Goal: Register for event/course

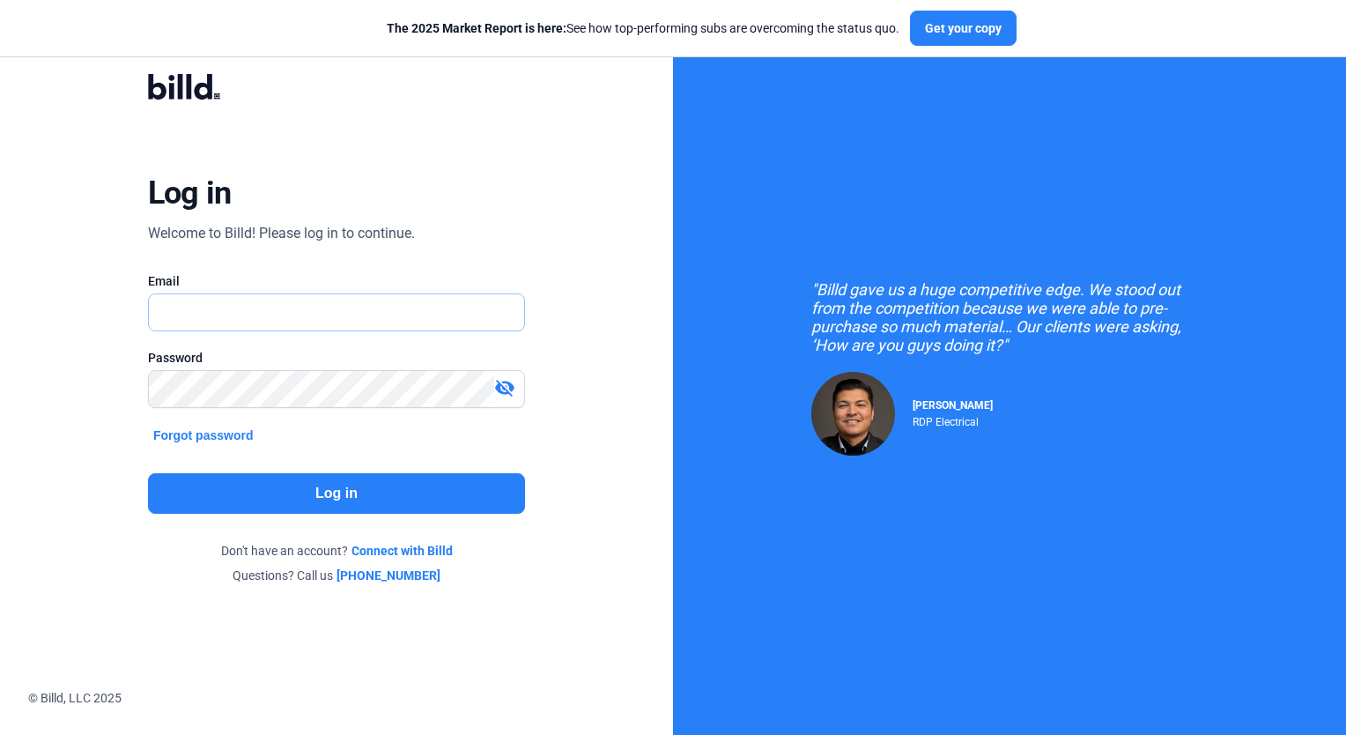
type input "raul@rdpelectric.com"
click at [276, 504] on button "Log in" at bounding box center [336, 493] width 377 height 41
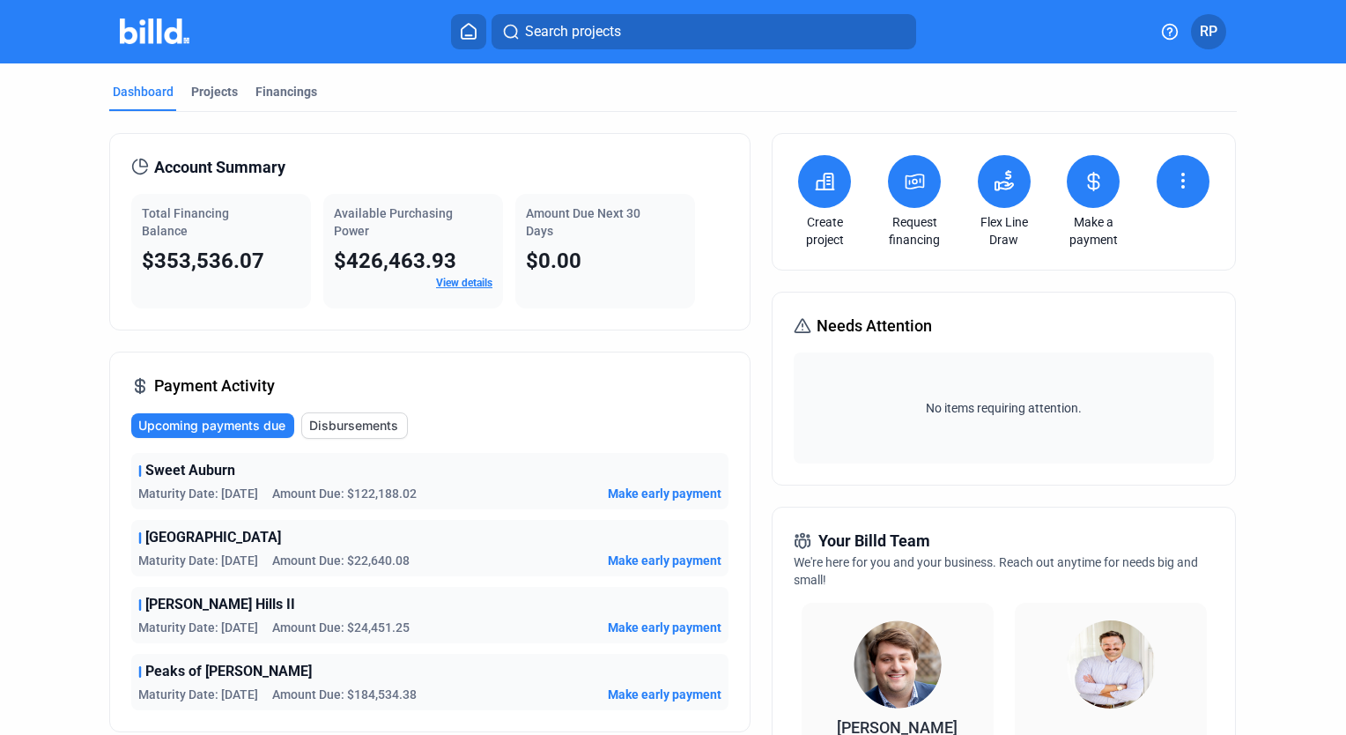
click at [1015, 189] on button at bounding box center [1004, 181] width 53 height 53
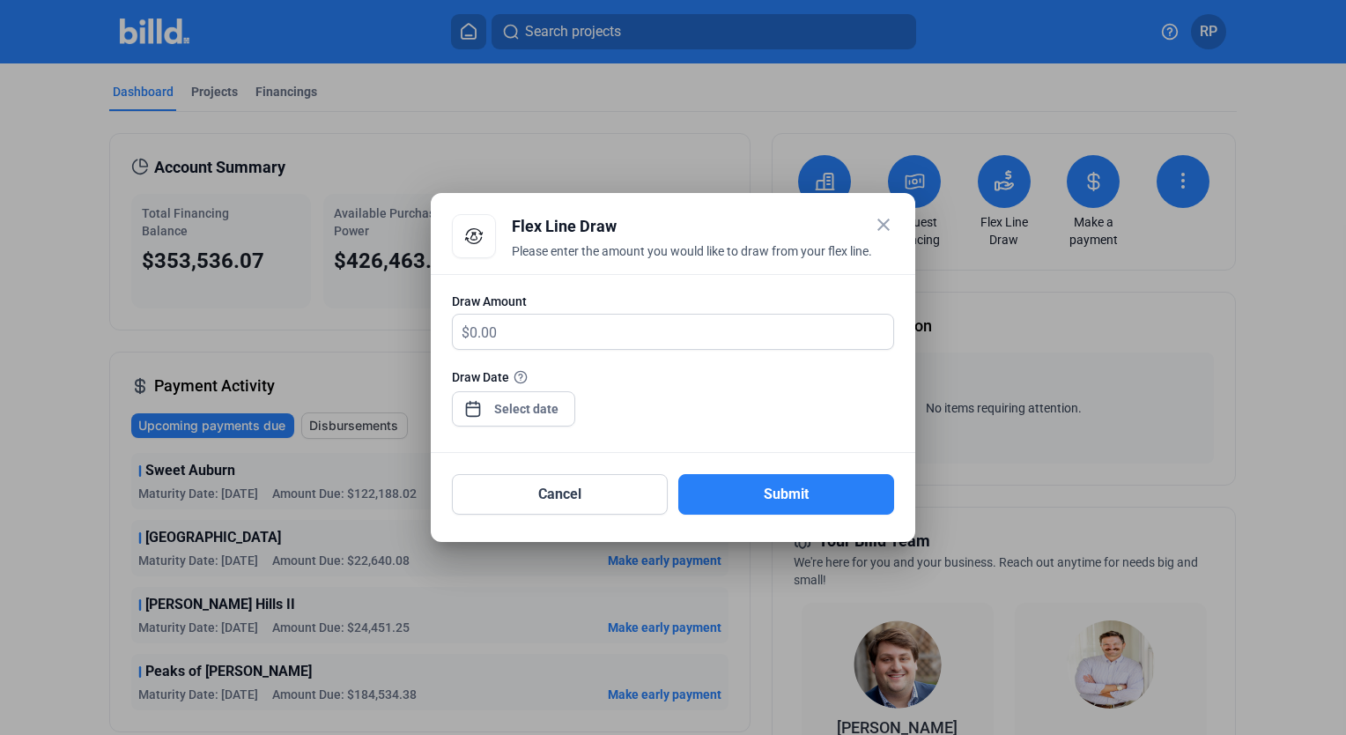
click at [634, 115] on div at bounding box center [673, 367] width 1346 height 735
click at [883, 224] on mat-icon "close" at bounding box center [883, 224] width 21 height 21
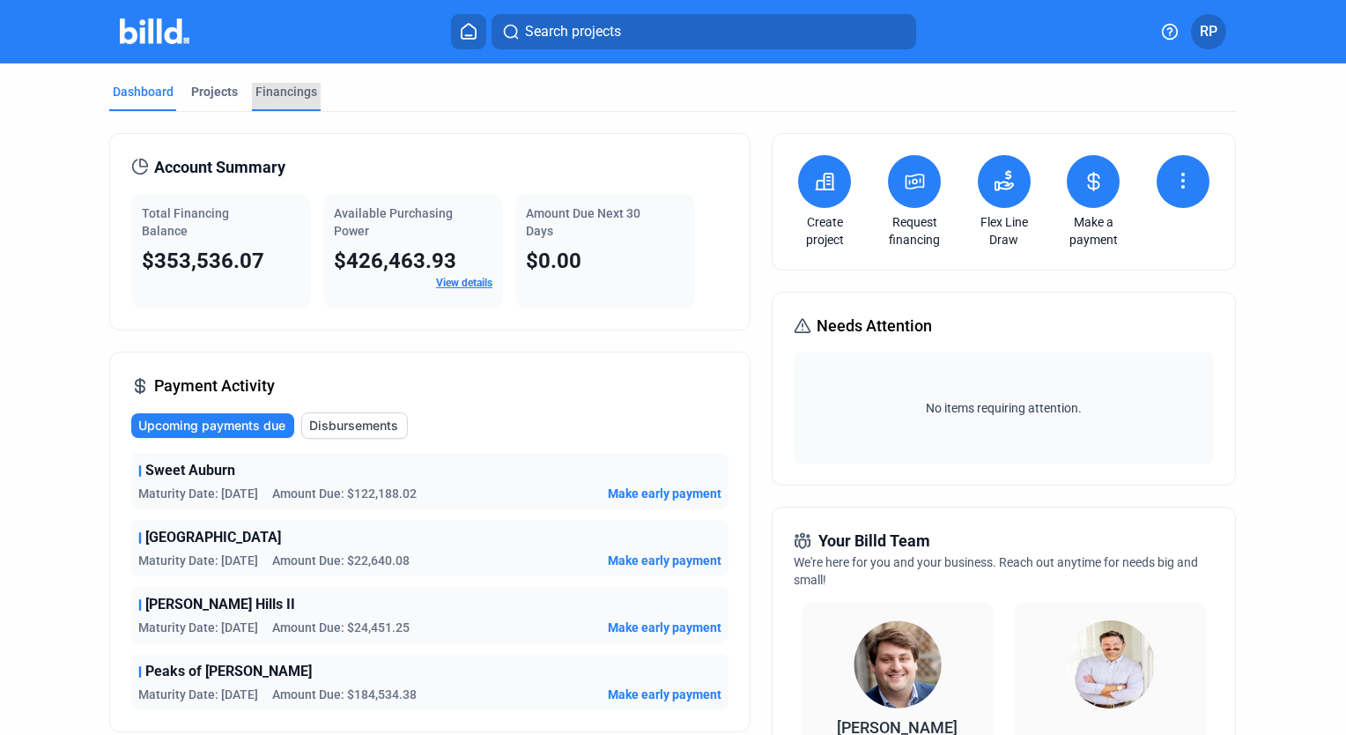
click at [307, 83] on div "Financings" at bounding box center [287, 92] width 62 height 18
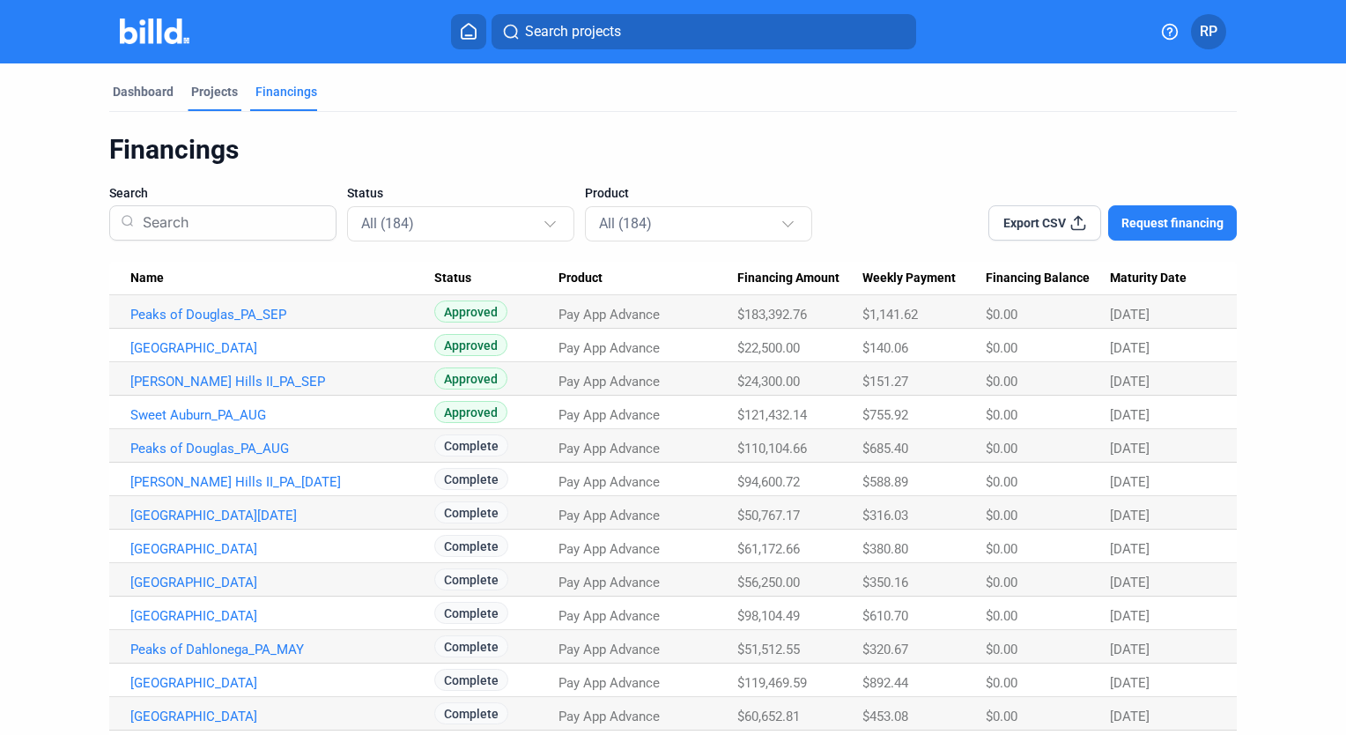
drag, startPoint x: 143, startPoint y: 91, endPoint x: 196, endPoint y: 102, distance: 54.1
click at [146, 90] on div "Dashboard" at bounding box center [143, 92] width 61 height 18
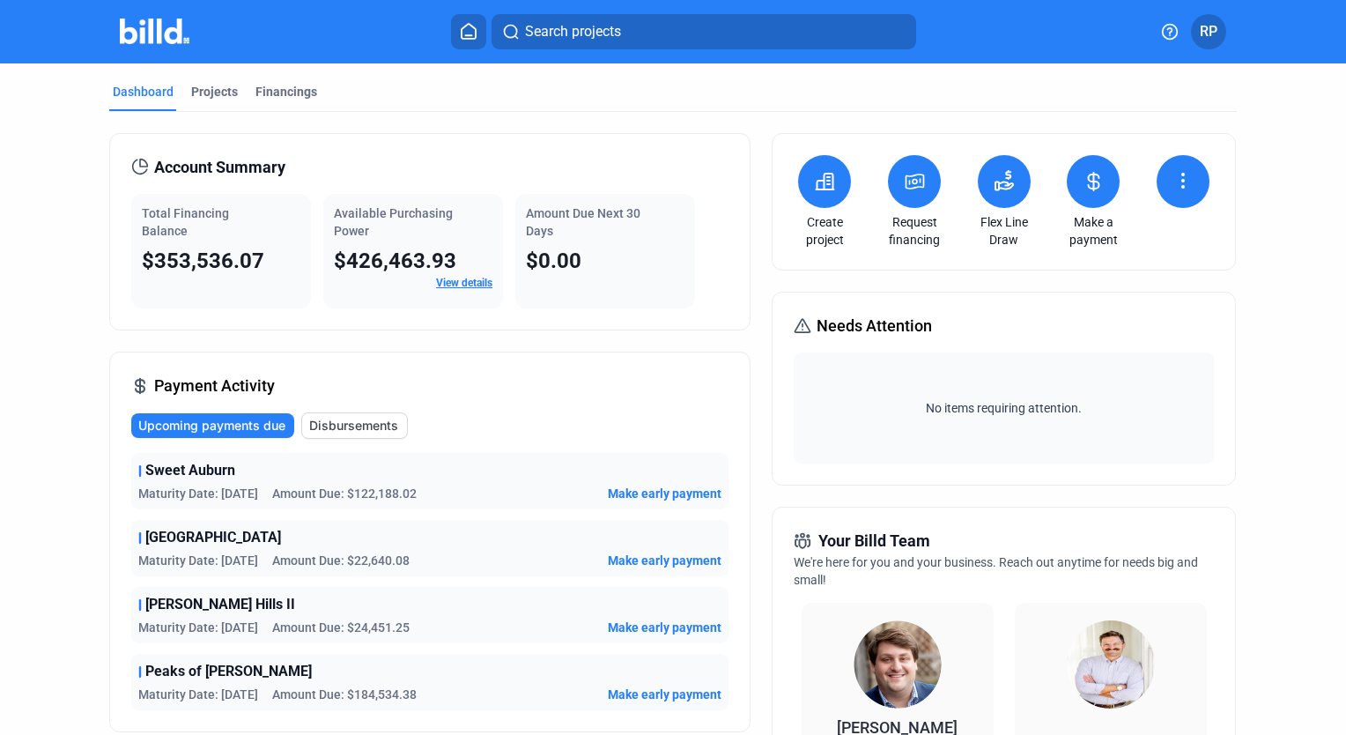
click at [1201, 155] on div at bounding box center [1184, 184] width 62 height 58
click at [1192, 180] on button at bounding box center [1183, 181] width 53 height 53
click at [1216, 102] on div at bounding box center [673, 367] width 1346 height 735
click at [1190, 41] on div "RP" at bounding box center [1184, 31] width 85 height 35
click at [289, 90] on div "Financings" at bounding box center [287, 92] width 62 height 18
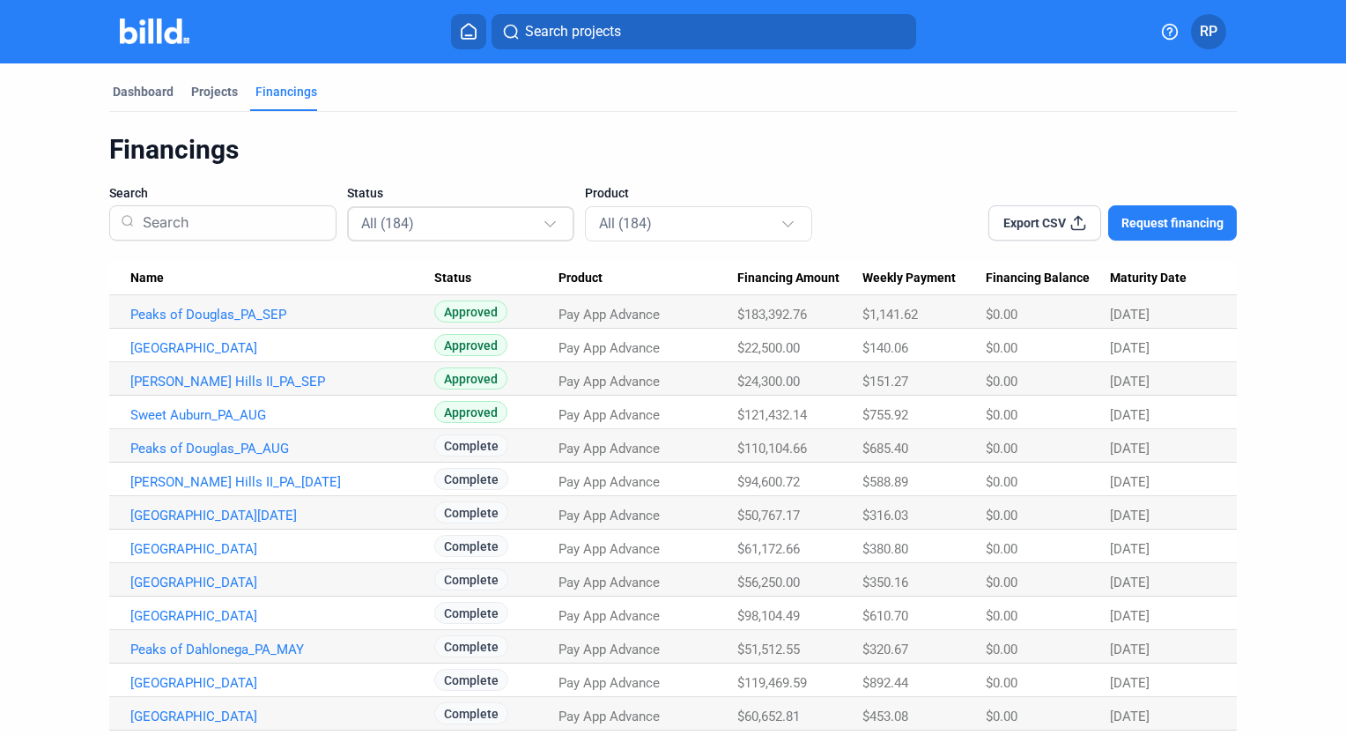
click at [409, 219] on mat-select-trigger "All (184)" at bounding box center [387, 223] width 53 height 17
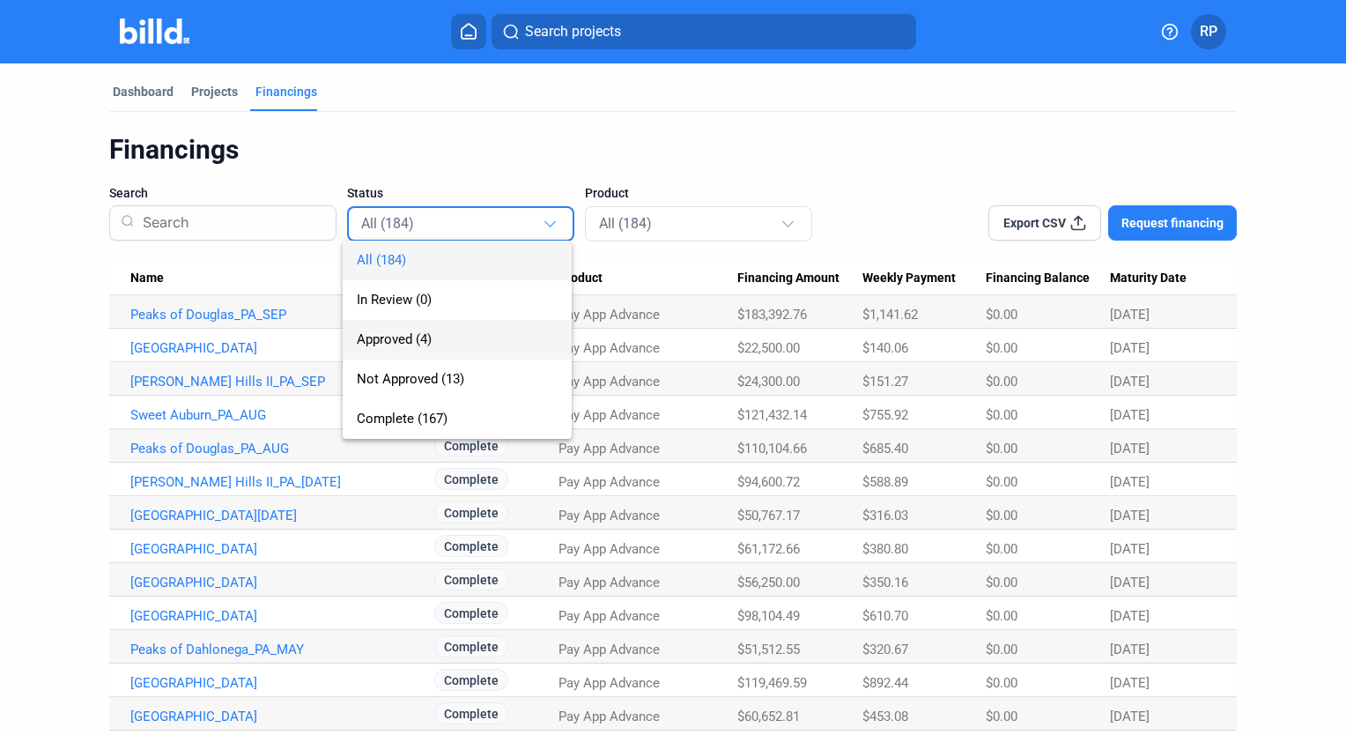
click at [427, 354] on span "Approved (4)" at bounding box center [457, 340] width 201 height 40
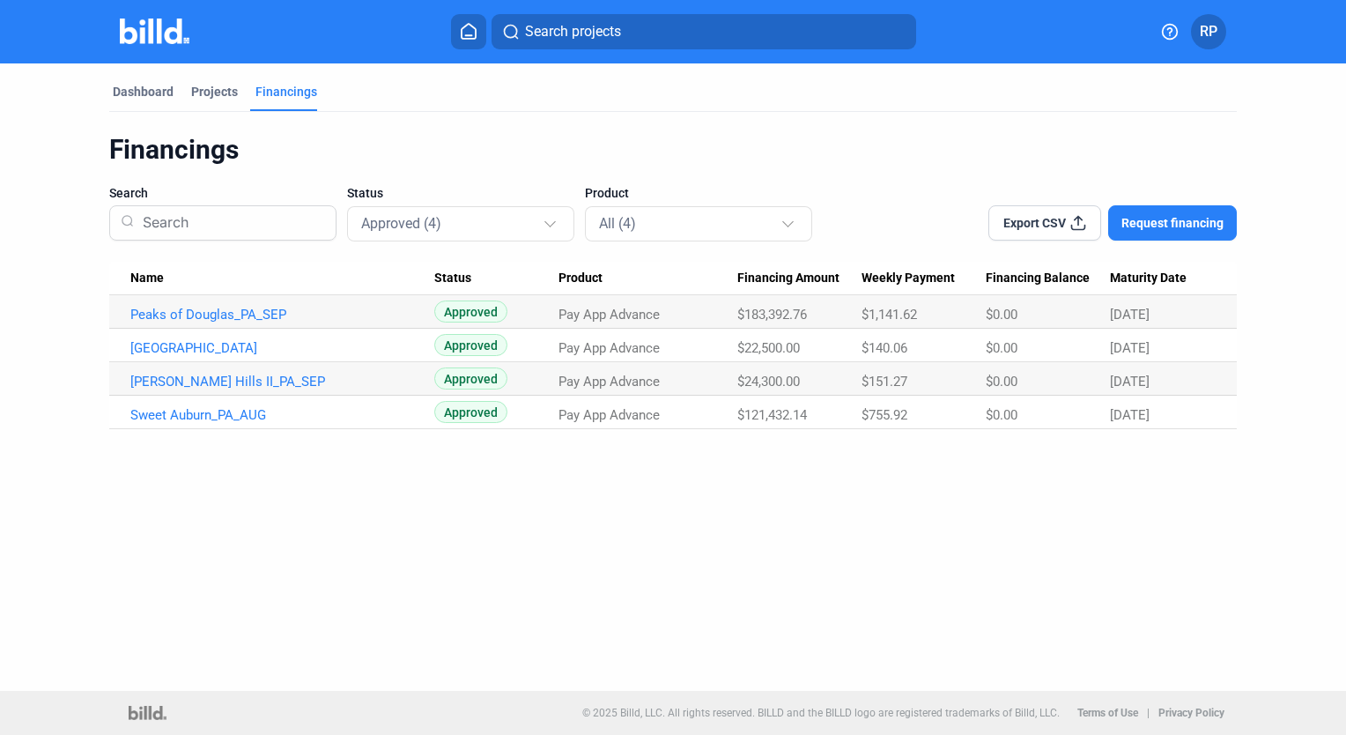
click at [462, 191] on div "Status Approved (4)" at bounding box center [460, 212] width 227 height 56
click at [202, 85] on div "Projects" at bounding box center [214, 92] width 47 height 18
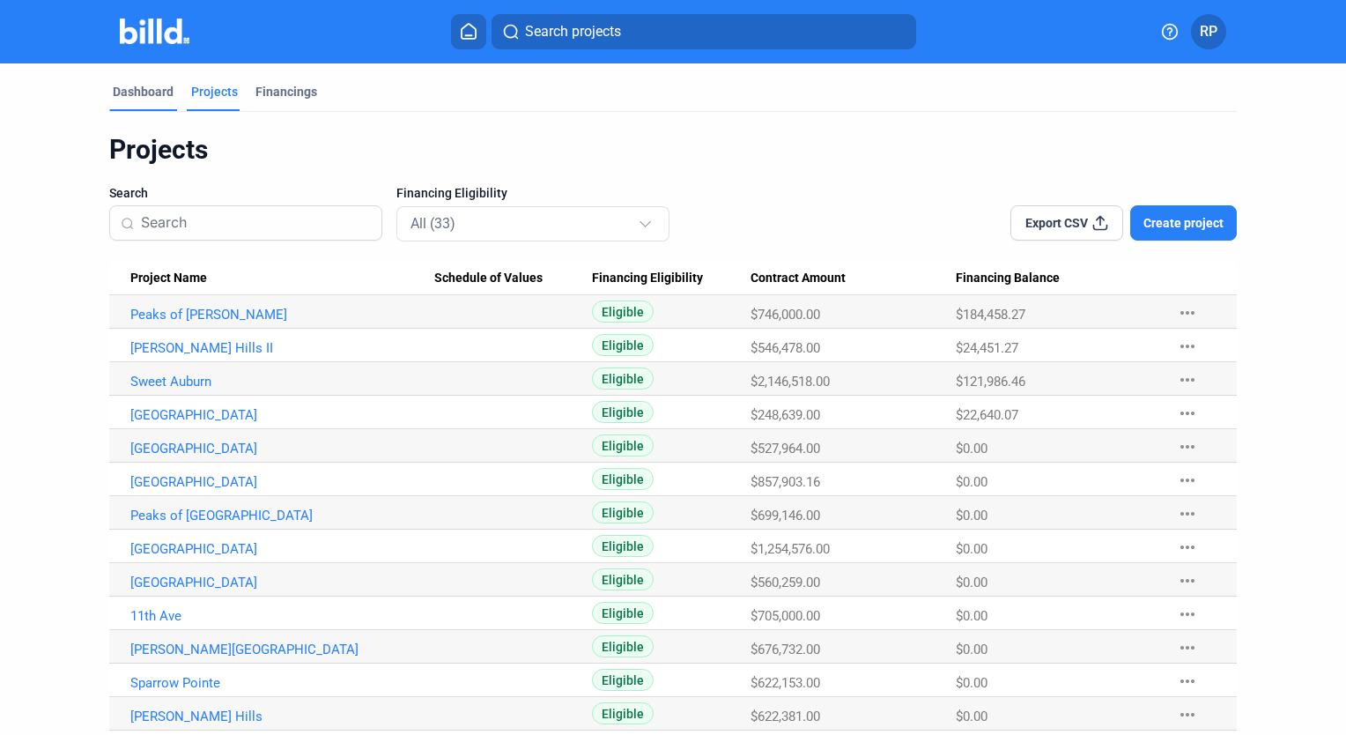
click at [157, 84] on div "Dashboard" at bounding box center [143, 92] width 61 height 18
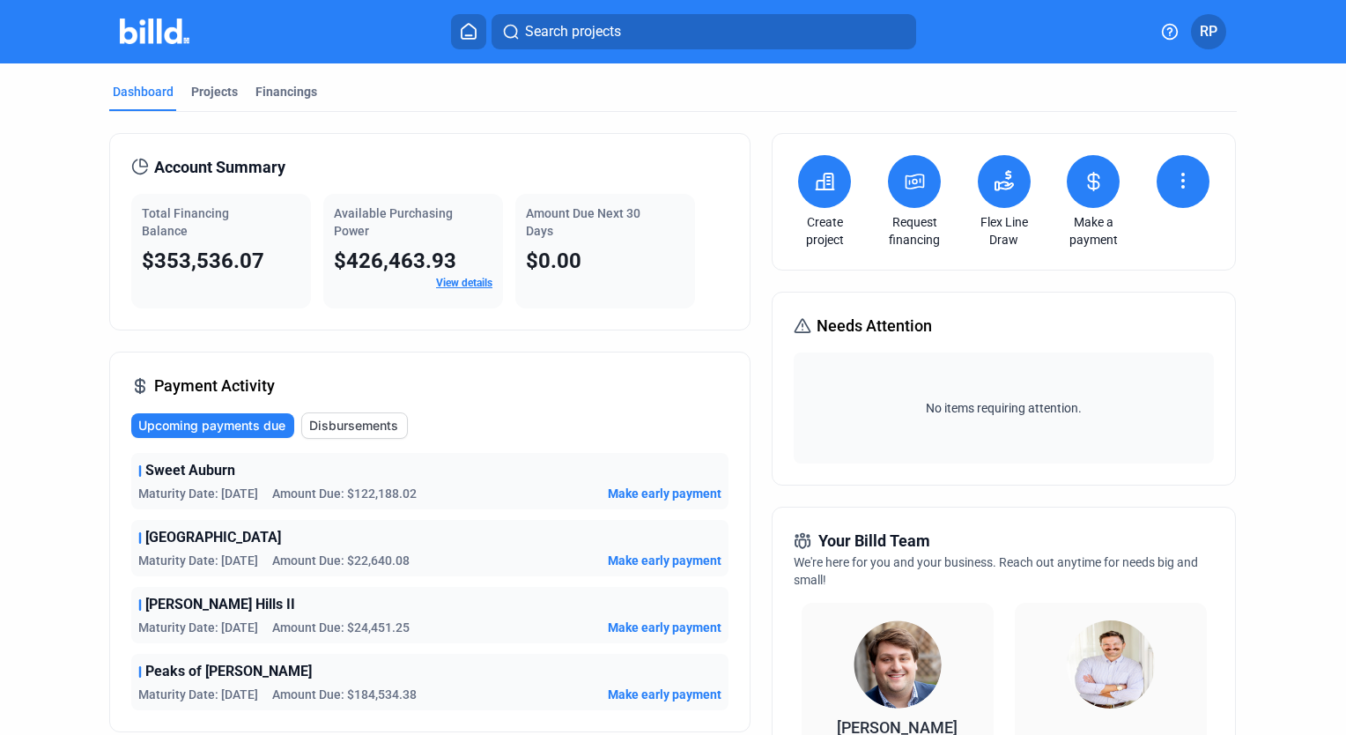
click at [460, 278] on link "View details" at bounding box center [464, 283] width 56 height 12
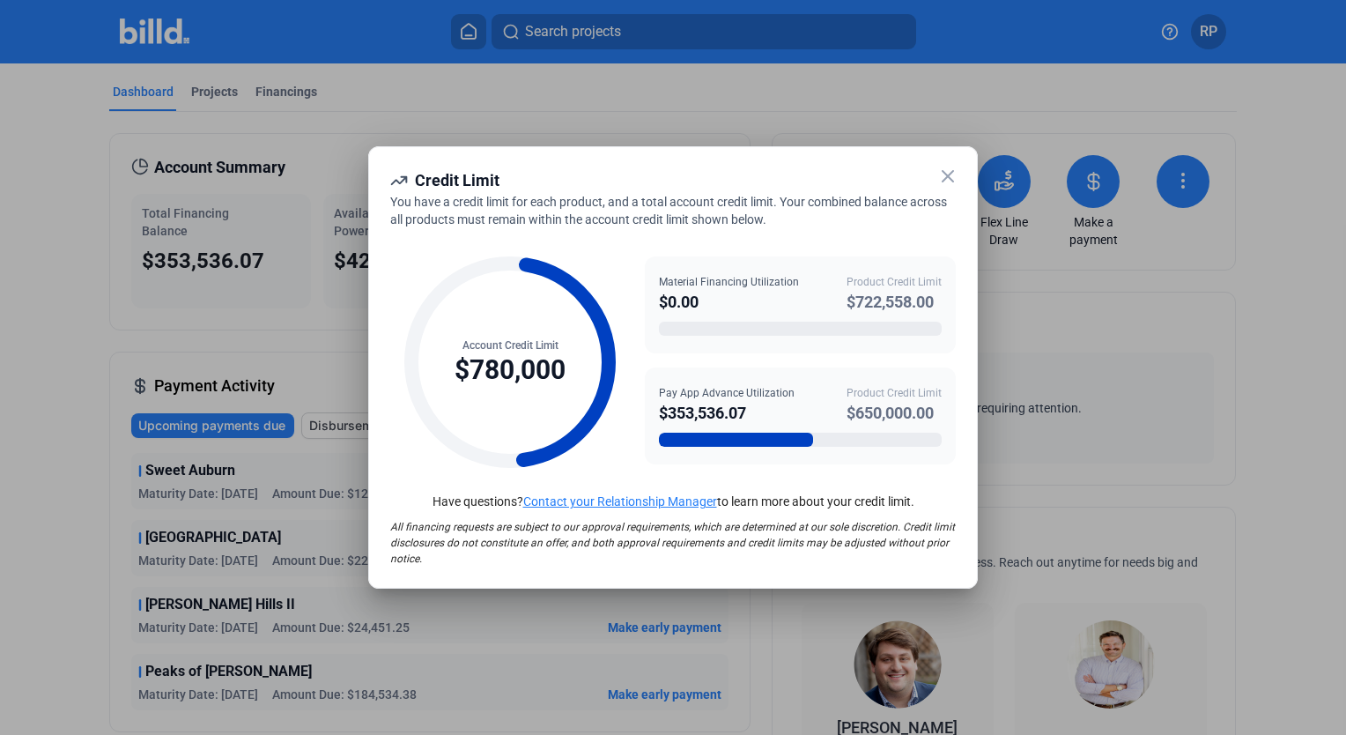
click at [957, 178] on icon at bounding box center [948, 176] width 21 height 21
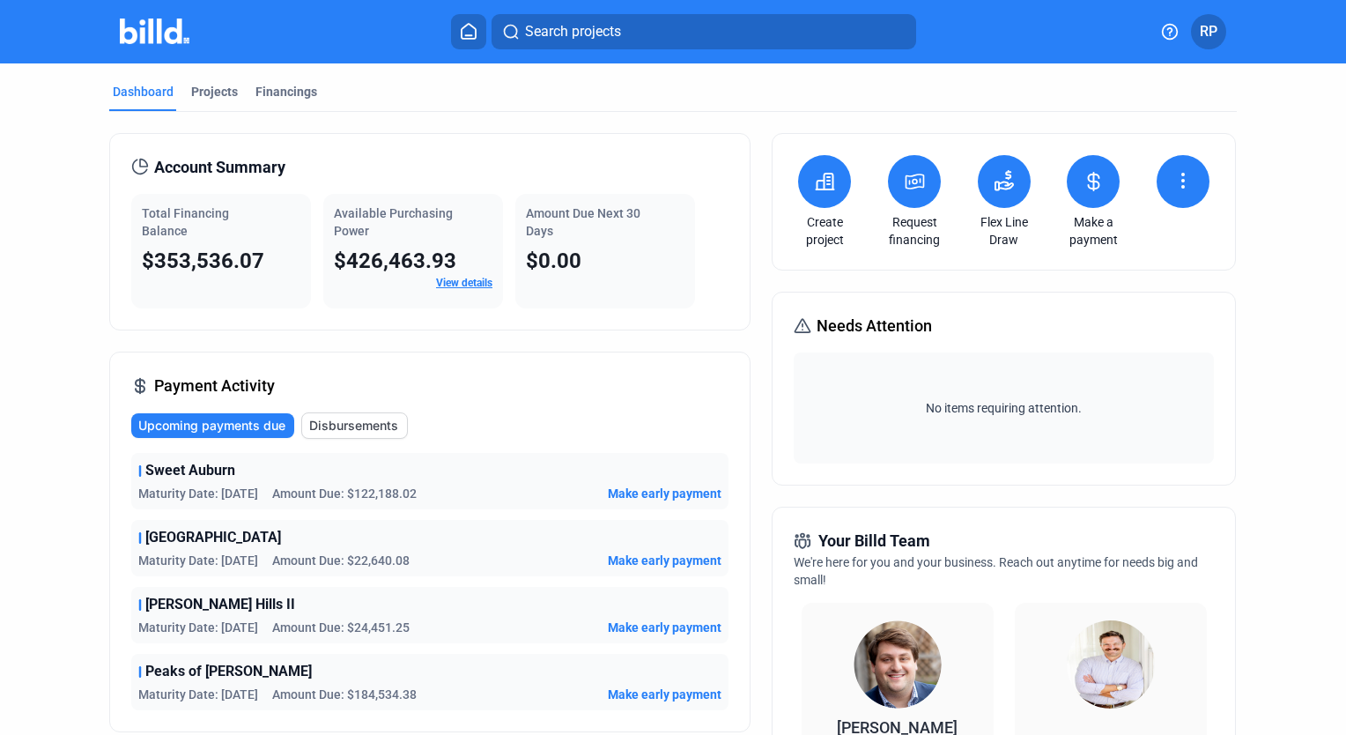
click at [1183, 178] on icon at bounding box center [1183, 180] width 21 height 21
click at [1183, 176] on div at bounding box center [673, 367] width 1346 height 735
click at [594, 143] on div "Account Summary Total Financing Balance $353,536.07 Available Purchasing Power …" at bounding box center [430, 231] width 642 height 197
click at [1272, 131] on div "Dashboard Projects Financings Account Summary Total Financing Balance $353,536.…" at bounding box center [673, 672] width 1346 height 1219
click at [291, 87] on div "Financings" at bounding box center [287, 92] width 62 height 18
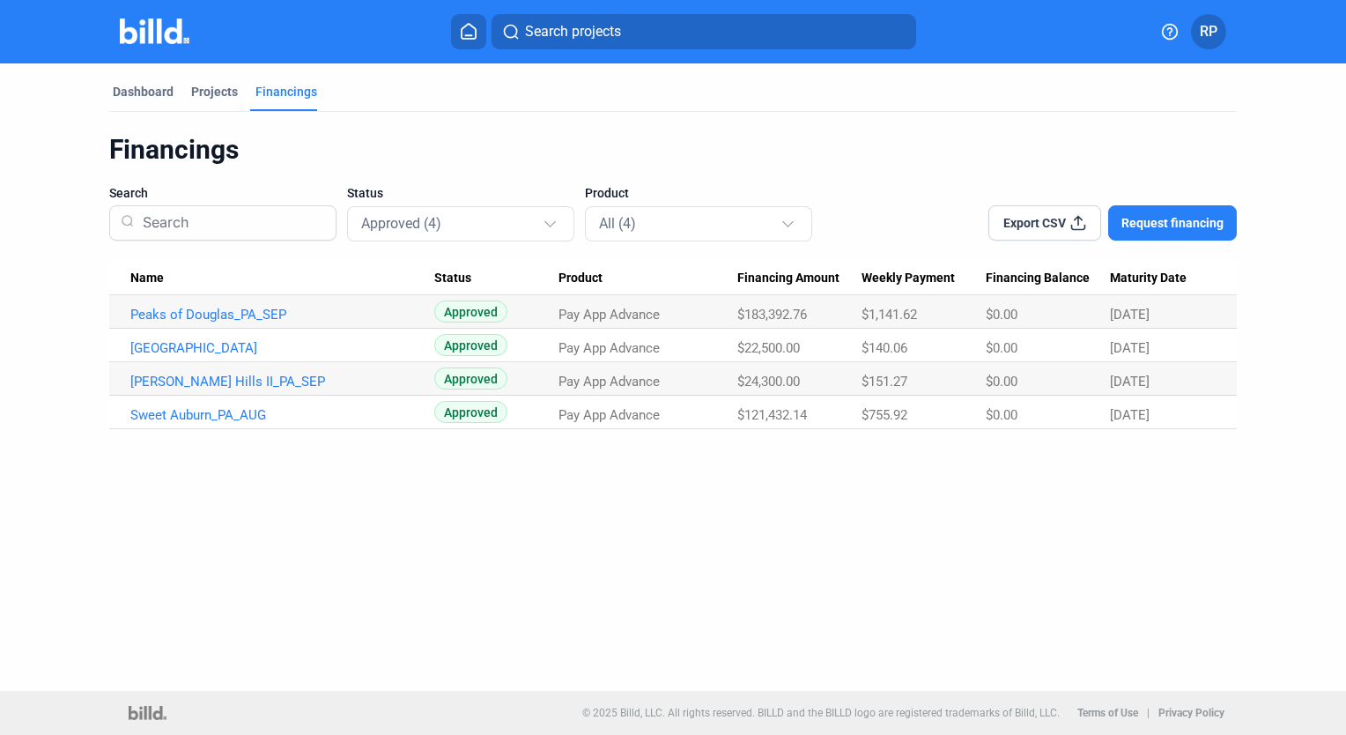
click at [973, 116] on div "Financings Search Status Approved (4) Product All (4) Export CSV Request financ…" at bounding box center [673, 270] width 1128 height 317
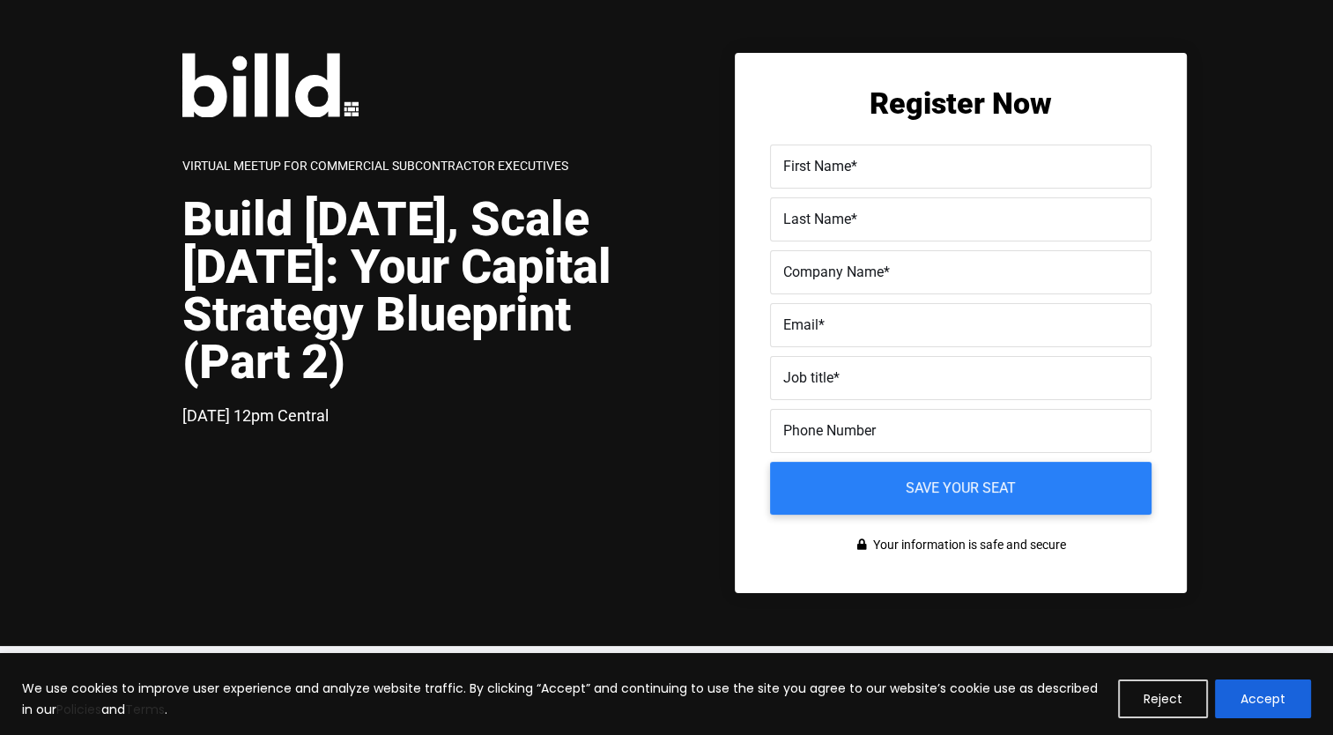
click at [503, 465] on div "Virtual Meetup for Commercial Subcontractor Executives Build [DATE], Scale [DAT…" at bounding box center [684, 323] width 1005 height 540
